Goal: Task Accomplishment & Management: Complete application form

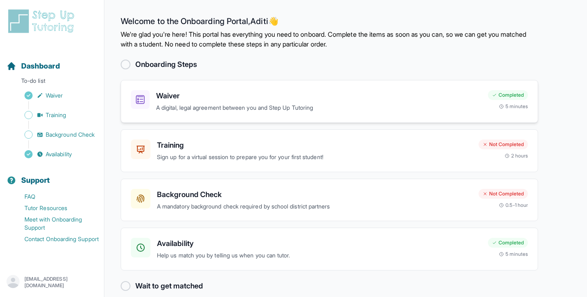
click at [220, 88] on div "Waiver A digital, legal agreement between you and Step Up Tutoring Completed 5 …" at bounding box center [329, 101] width 417 height 43
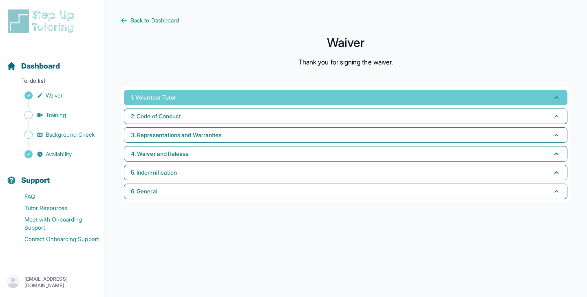
click at [214, 102] on button "1. Volunteer Tutor" at bounding box center [345, 97] width 443 height 15
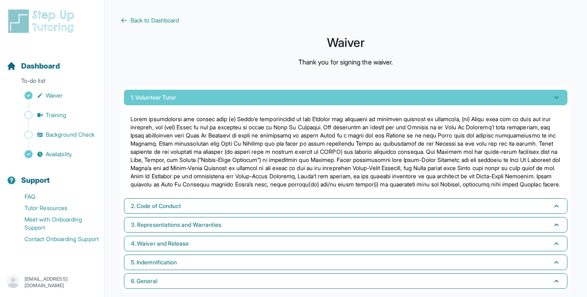
click at [214, 102] on button "1. Volunteer Tutor" at bounding box center [345, 97] width 443 height 15
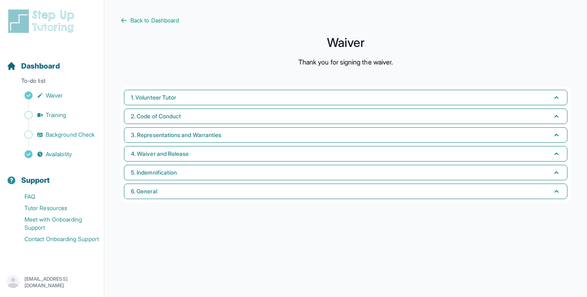
click at [118, 18] on main "Back to Dashboard Waiver Thank you for signing the waiver. 1. Volunteer Tutor 2…" at bounding box center [345, 148] width 482 height 297
click at [135, 20] on span "Back to Dashboard" at bounding box center [154, 20] width 48 height 8
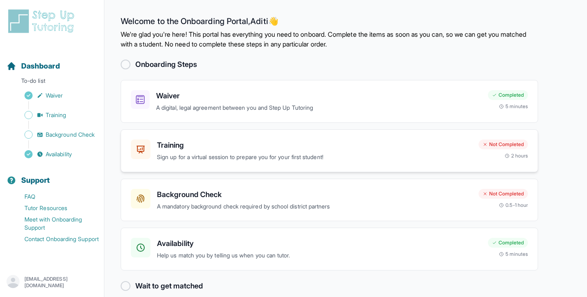
click at [204, 165] on div "Training Sign up for a virtual session to prepare you for your first student! N…" at bounding box center [329, 150] width 417 height 43
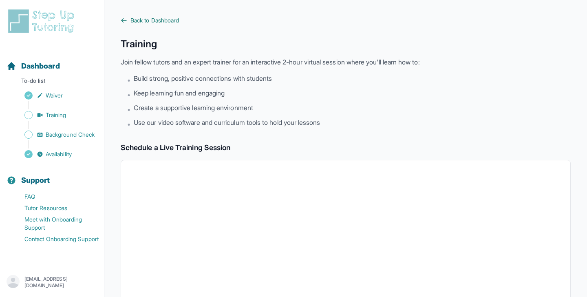
click at [128, 20] on link "Back to Dashboard" at bounding box center [346, 20] width 450 height 8
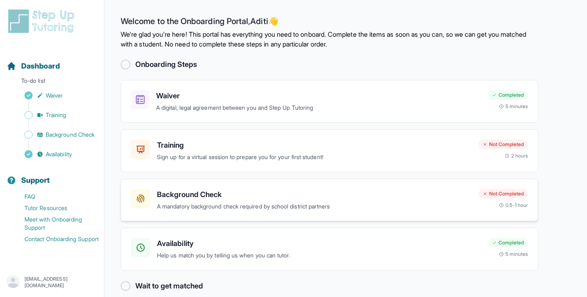
click at [171, 190] on h3 "Background Check" at bounding box center [314, 194] width 315 height 11
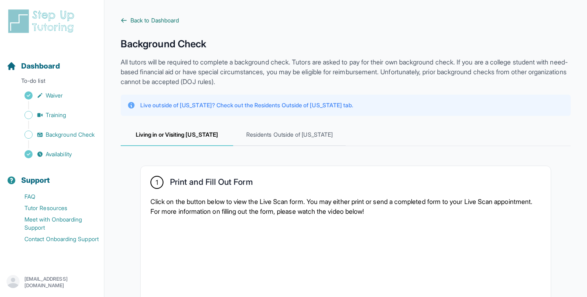
click at [137, 20] on span "Back to Dashboard" at bounding box center [154, 20] width 48 height 8
